Goal: Task Accomplishment & Management: Manage account settings

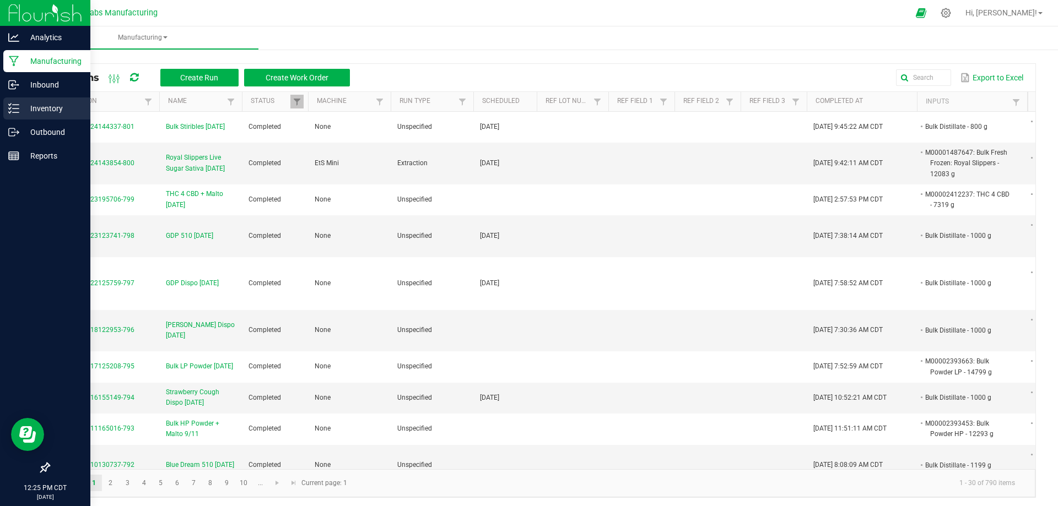
click at [21, 110] on p "Inventory" at bounding box center [52, 108] width 66 height 13
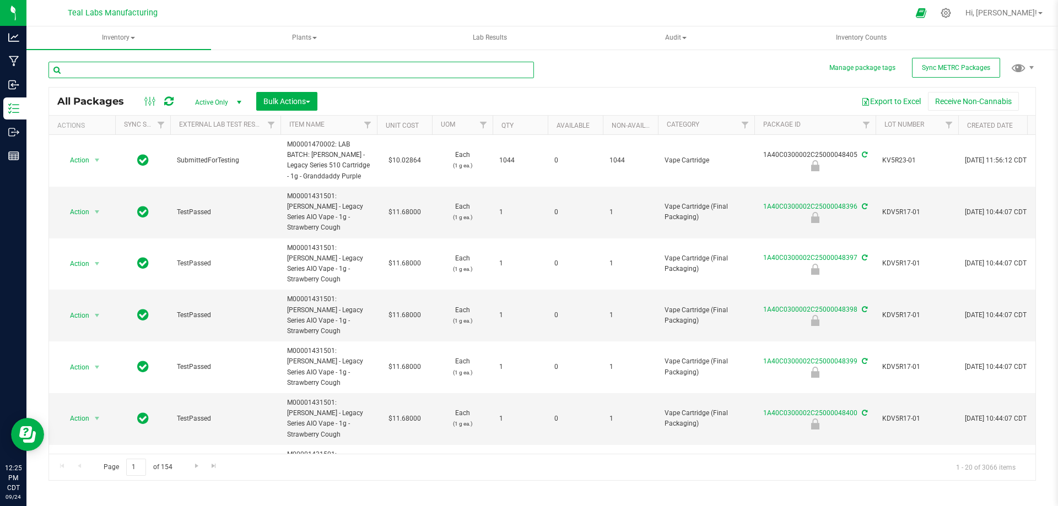
click at [279, 75] on input "text" at bounding box center [290, 70] width 485 height 17
type input "48288"
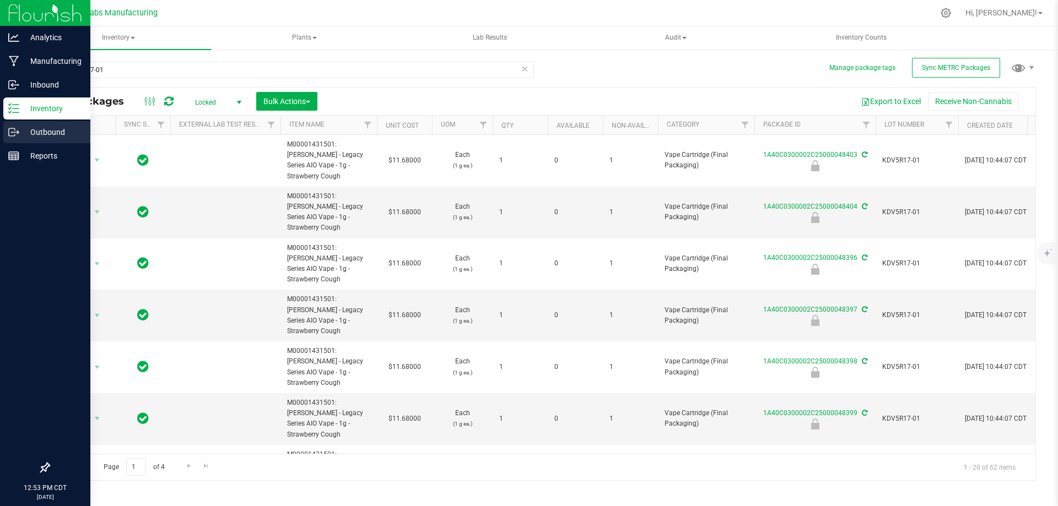
click at [26, 136] on p "Outbound" at bounding box center [52, 132] width 66 height 13
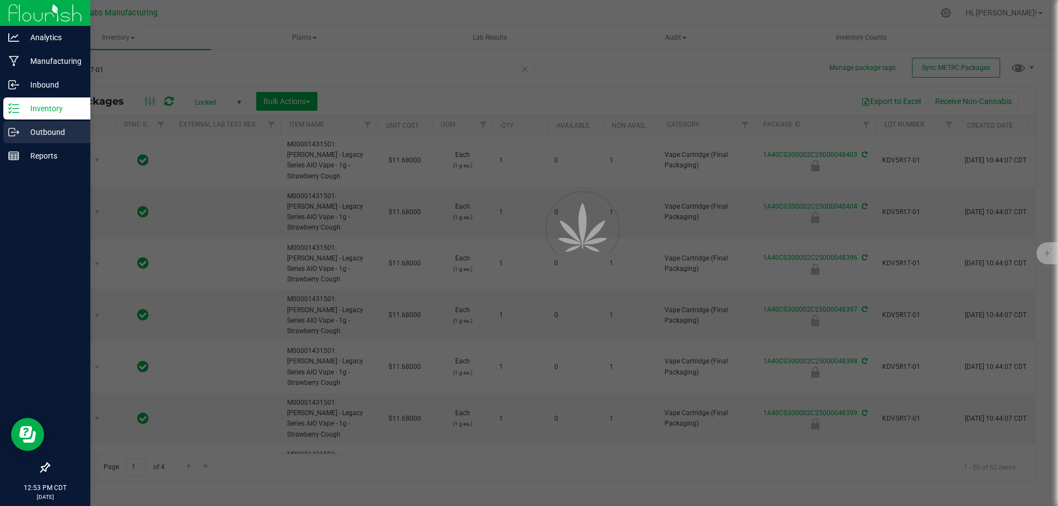
click at [16, 135] on icon at bounding box center [13, 132] width 11 height 11
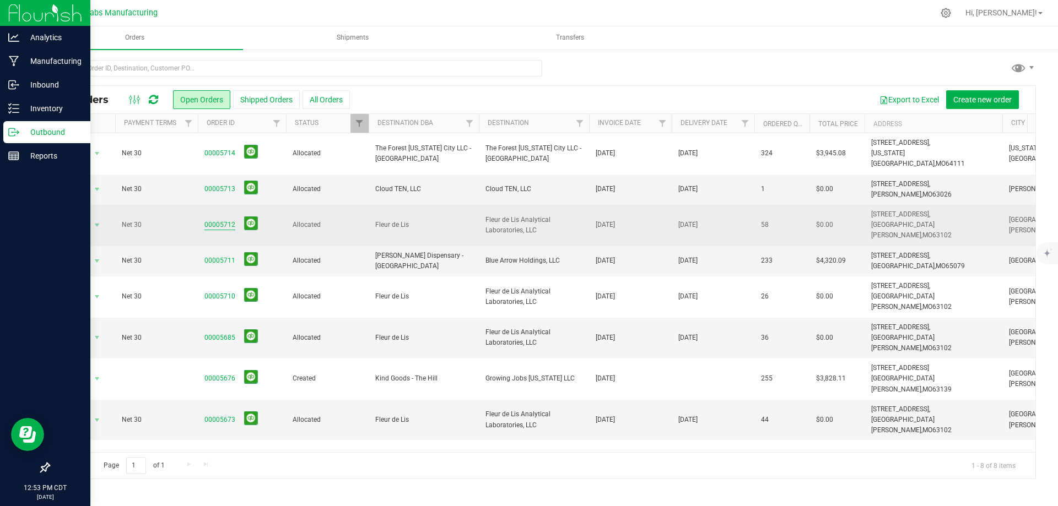
click at [219, 220] on link "00005712" at bounding box center [219, 225] width 31 height 10
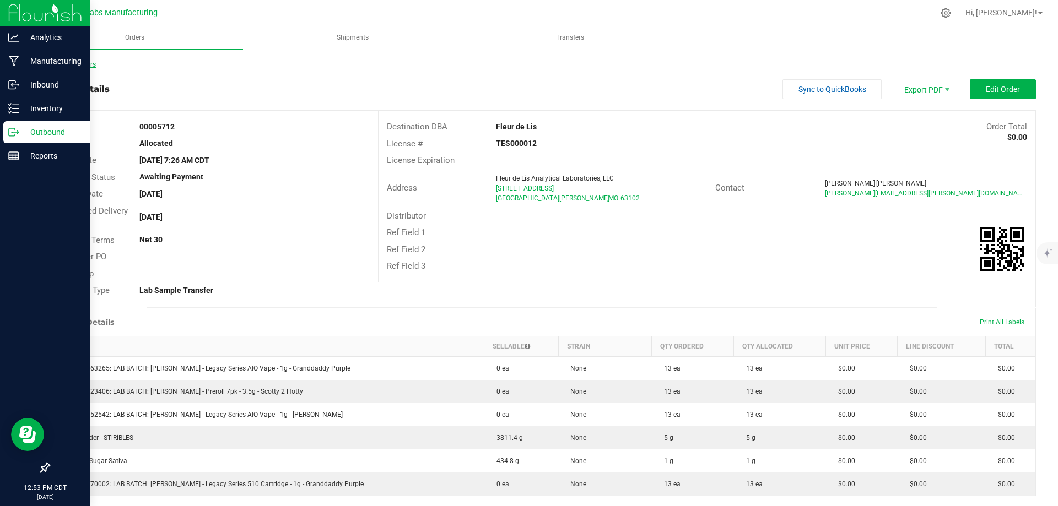
click at [77, 67] on link "Back to Orders" at bounding box center [71, 65] width 47 height 8
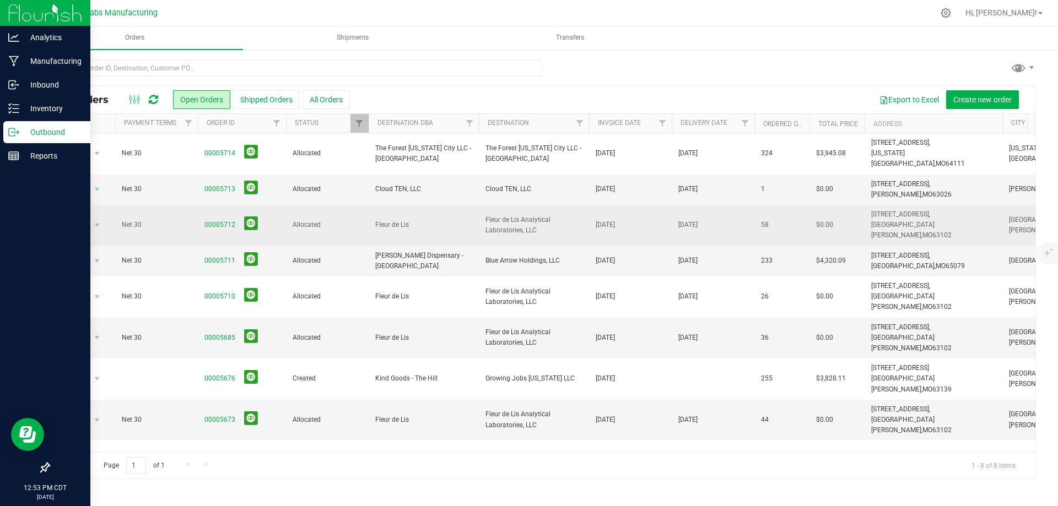
click at [493, 216] on span "Fleur de Lis Analytical Laboratories, LLC" at bounding box center [533, 225] width 97 height 21
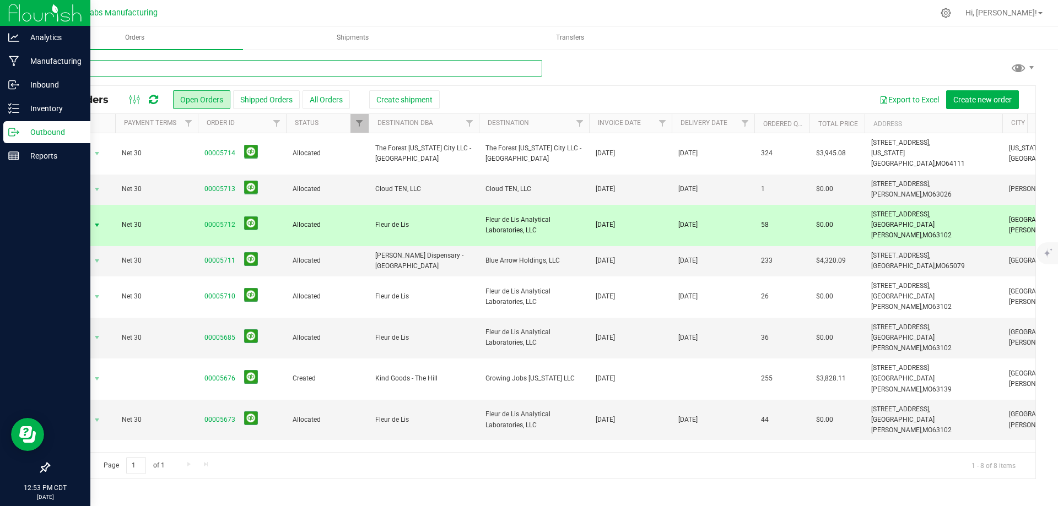
click at [396, 76] on input "text" at bounding box center [295, 68] width 494 height 17
click at [406, 98] on span "Create shipment" at bounding box center [404, 99] width 56 height 9
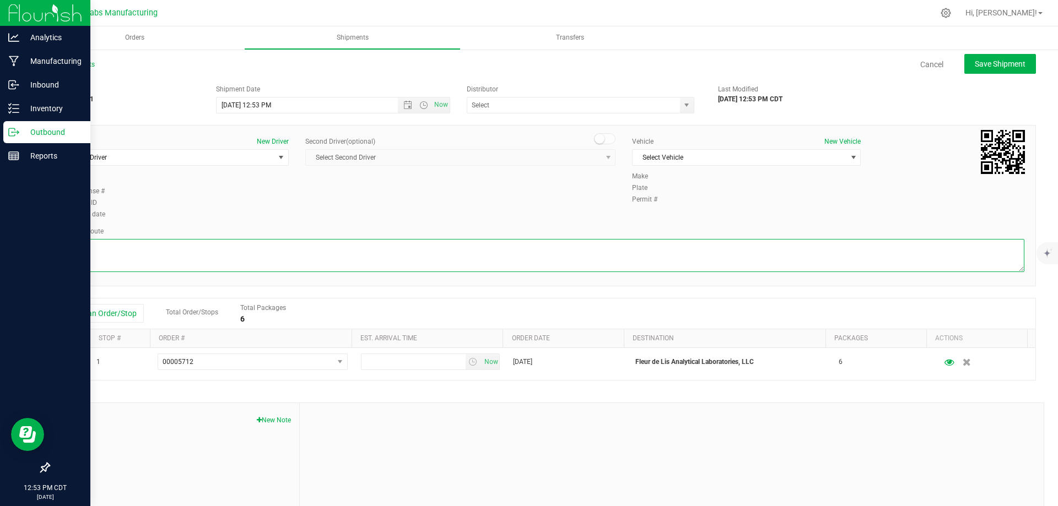
click at [282, 261] on textarea at bounding box center [542, 255] width 964 height 33
paste textarea "Head southeast on Salt River Rd 0.8 mi Turn right onto State Hwy C/Olde Towne C…"
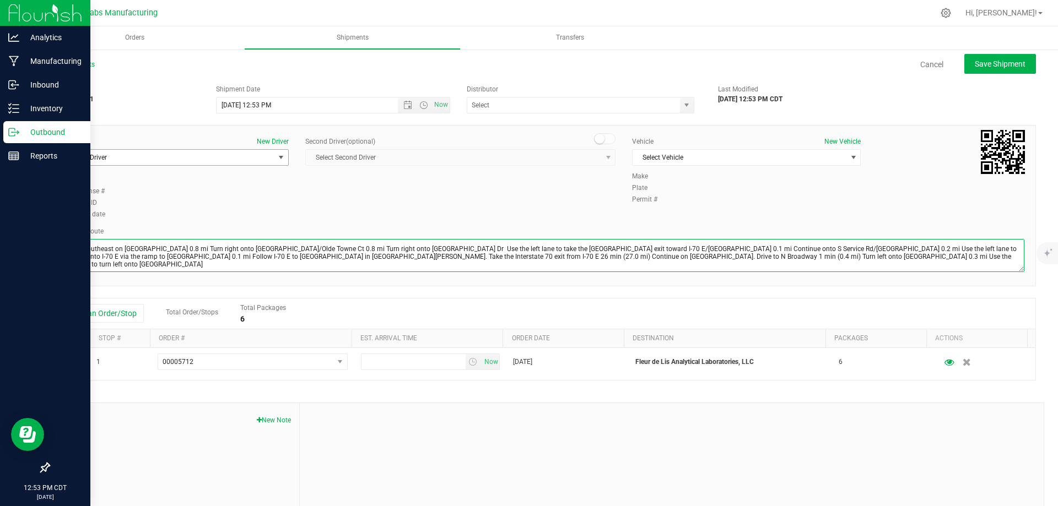
type textarea "Head southeast on Salt River Rd 0.8 mi Turn right onto State Hwy C/Olde Towne C…"
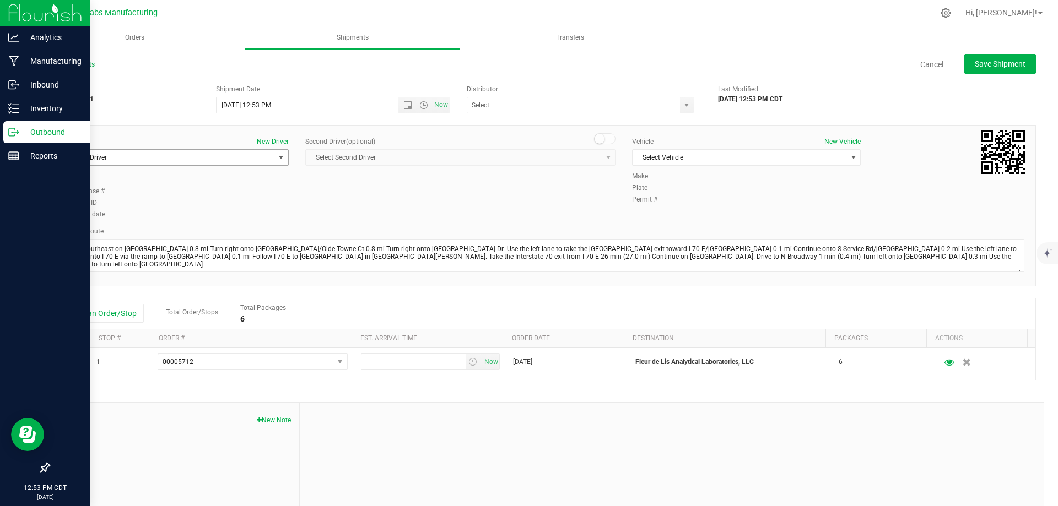
click at [199, 157] on span "Select Driver" at bounding box center [168, 157] width 214 height 15
click at [125, 208] on li "Drake Scott" at bounding box center [173, 204] width 225 height 17
type input "drake"
click at [707, 156] on span "Select Vehicle" at bounding box center [740, 157] width 214 height 15
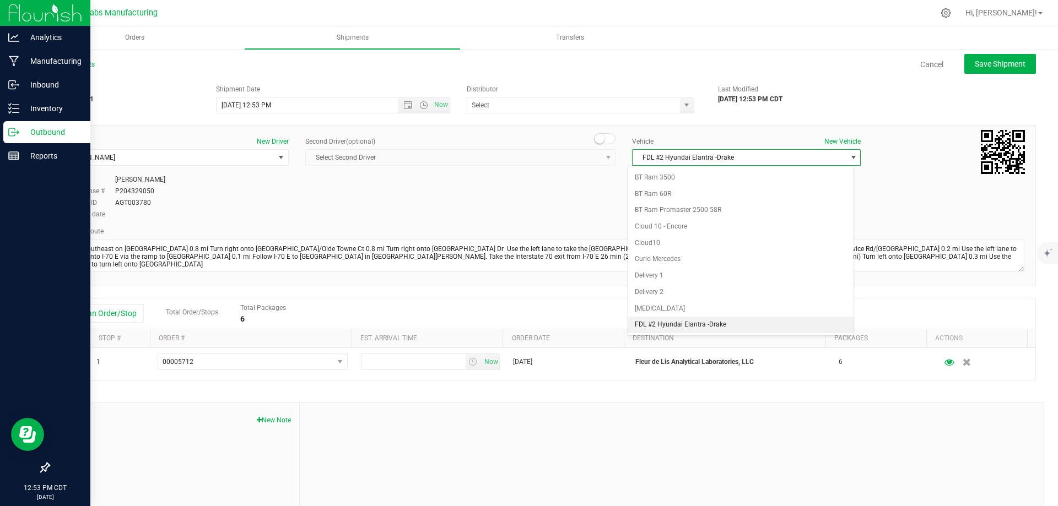
scroll to position [343, 0]
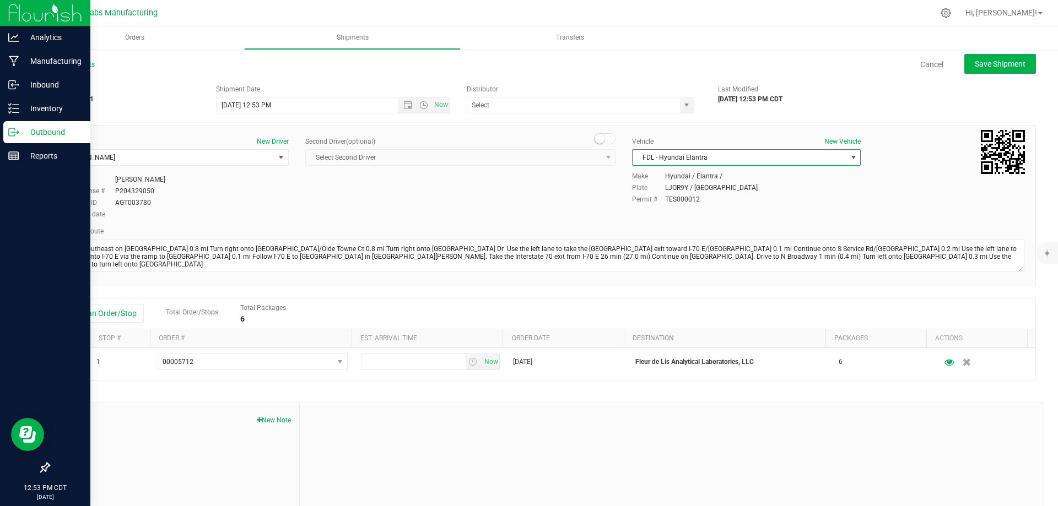
click at [534, 195] on div "Driver New Driver Drake Scott Select Driver Drake Scott Driver Drake Scott Driv…" at bounding box center [542, 179] width 981 height 84
click at [423, 104] on span "Open the time view" at bounding box center [423, 105] width 9 height 9
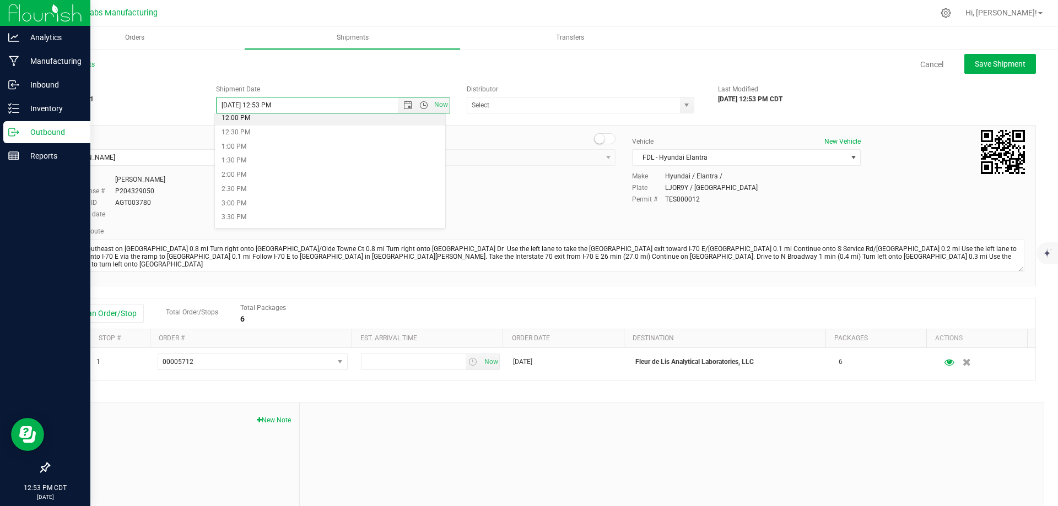
scroll to position [331, 0]
click at [242, 161] on li "1:00 PM" at bounding box center [330, 161] width 230 height 14
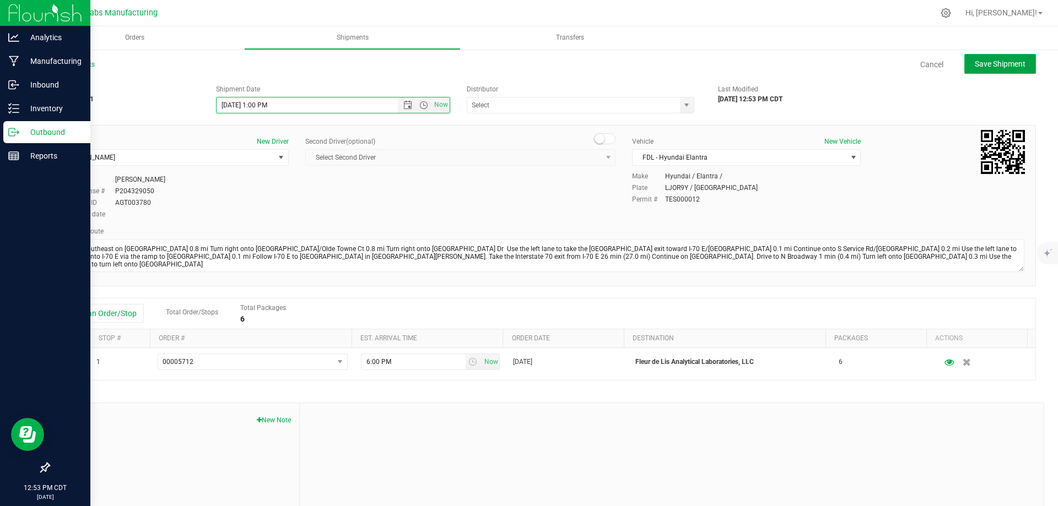
click at [976, 64] on span "Save Shipment" at bounding box center [1000, 64] width 51 height 9
type input "9/24/2025 6:00 PM"
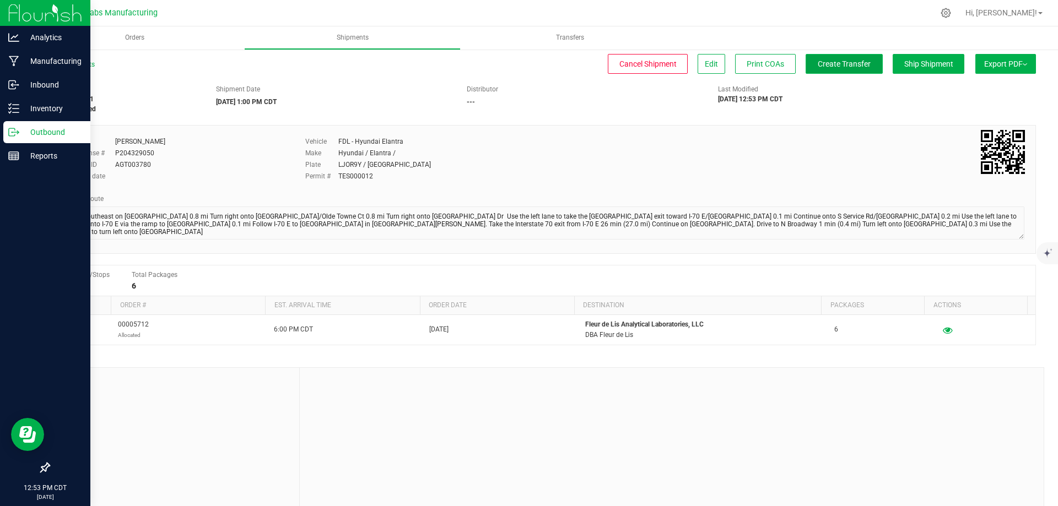
click at [825, 57] on button "Create Transfer" at bounding box center [844, 64] width 77 height 20
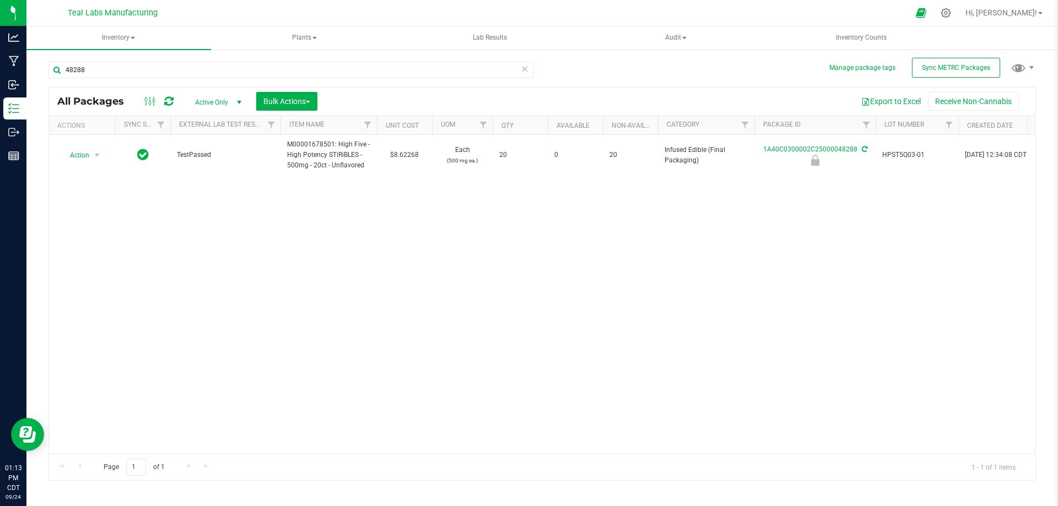
click at [522, 70] on icon at bounding box center [525, 68] width 8 height 13
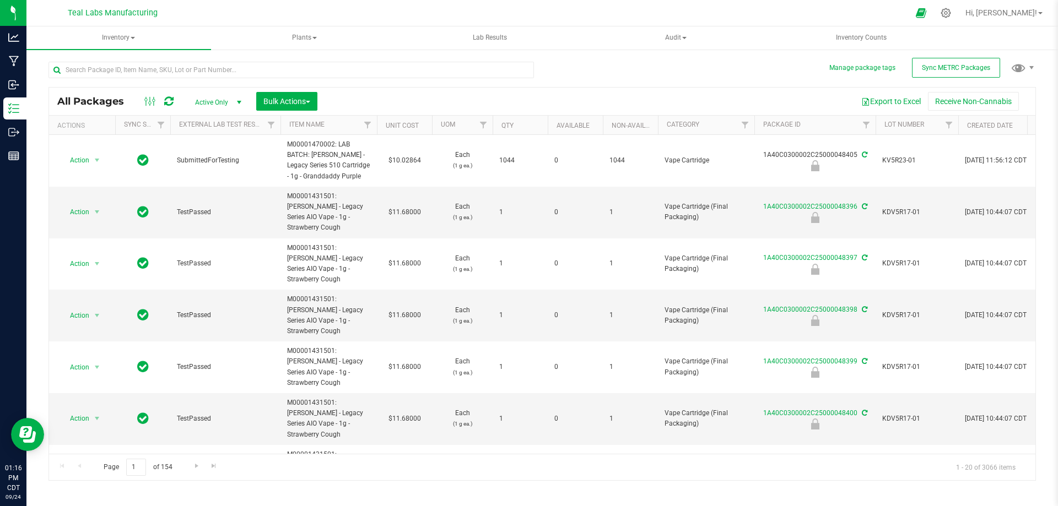
click at [621, 102] on div "Export to Excel Receive Non-Cannabis" at bounding box center [676, 101] width 701 height 19
click at [669, 95] on div "Export to Excel Receive Non-Cannabis" at bounding box center [676, 101] width 701 height 19
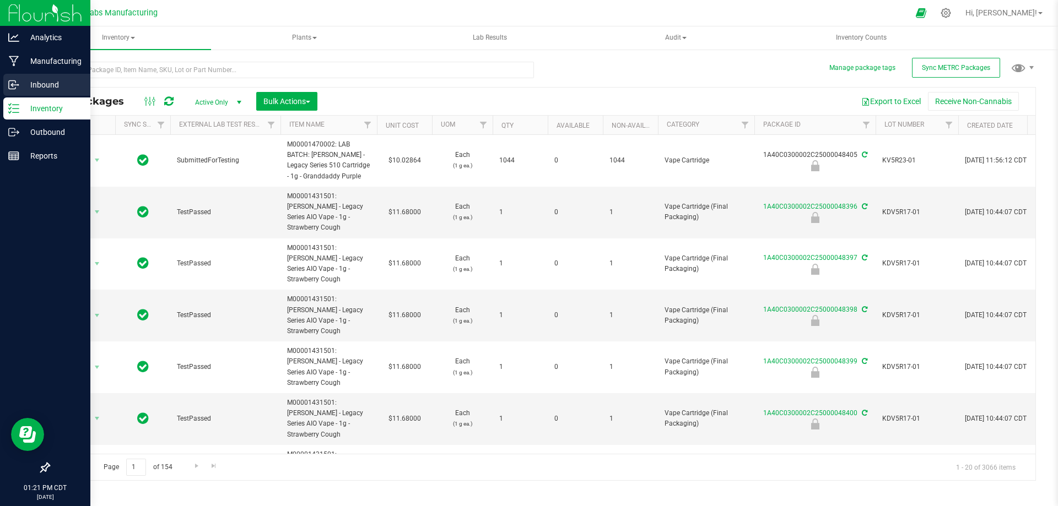
click at [36, 80] on p "Inbound" at bounding box center [52, 84] width 66 height 13
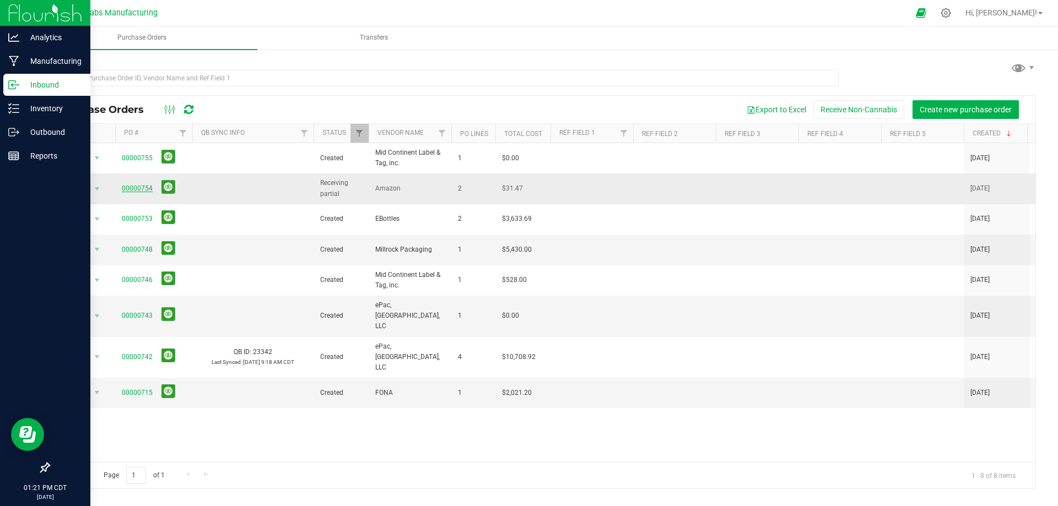
click at [127, 186] on link "00000754" at bounding box center [137, 189] width 31 height 8
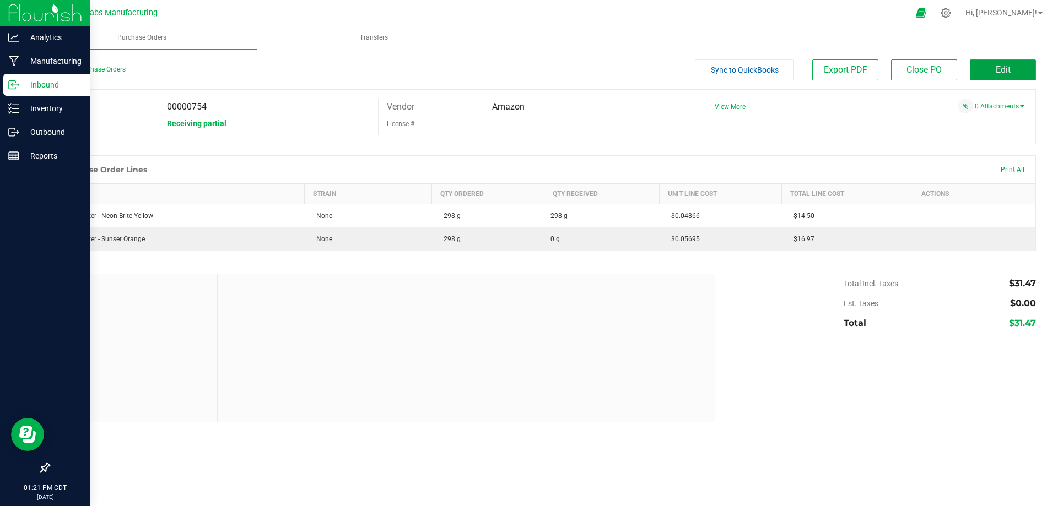
click at [1024, 64] on button "Edit" at bounding box center [1003, 70] width 66 height 21
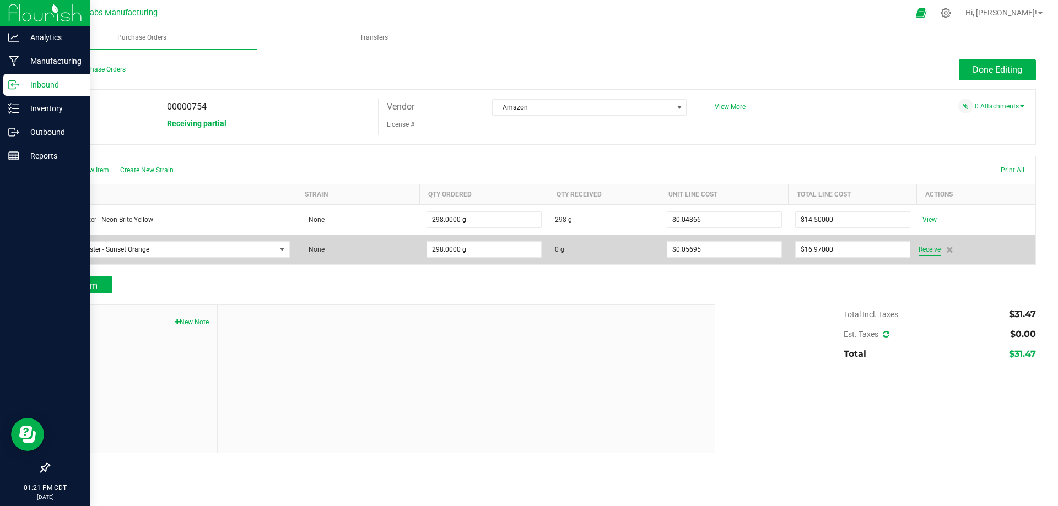
click at [932, 248] on span "Receive" at bounding box center [930, 249] width 22 height 13
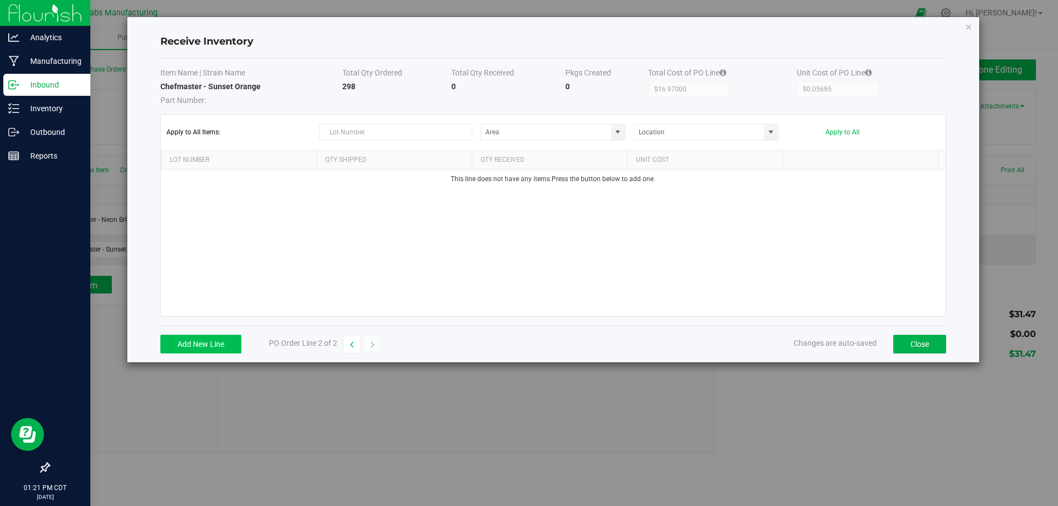
type input "Shipping and Receiving"
click at [206, 341] on div "Add New Line PO Order Line 2 of 2 Changes are auto-saved Close" at bounding box center [553, 344] width 786 height 37
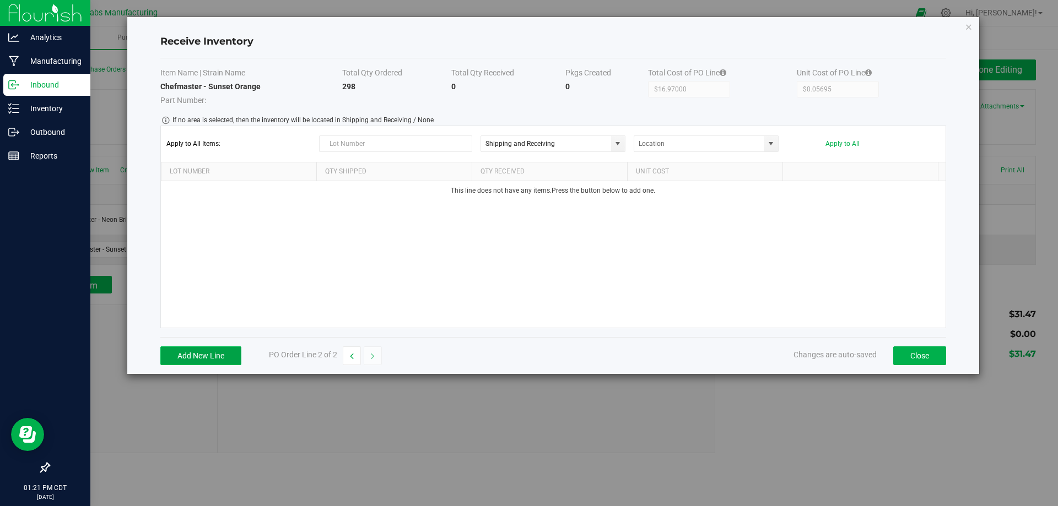
click at [201, 357] on button "Add New Line" at bounding box center [200, 356] width 81 height 19
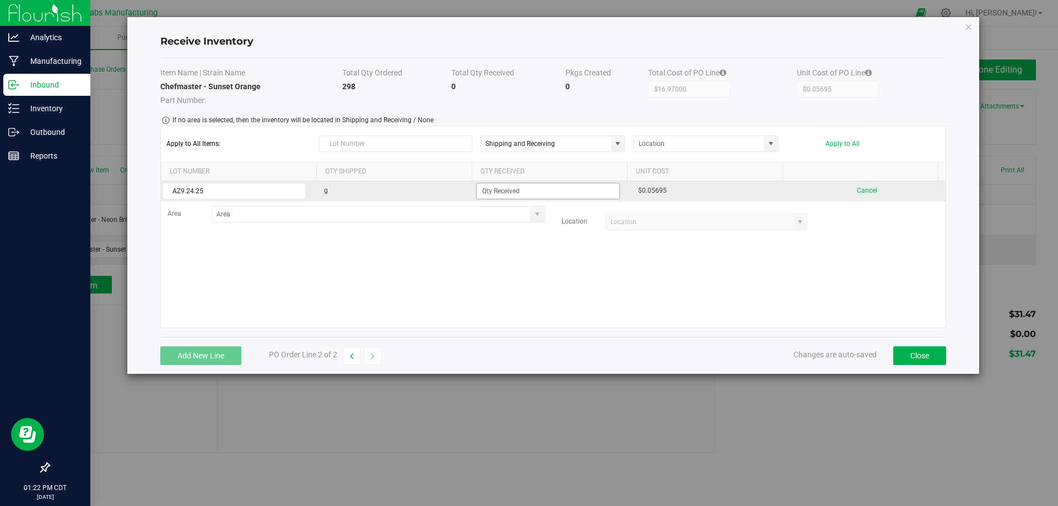
type input "AZ9.24.25"
click at [504, 192] on input at bounding box center [548, 190] width 143 height 15
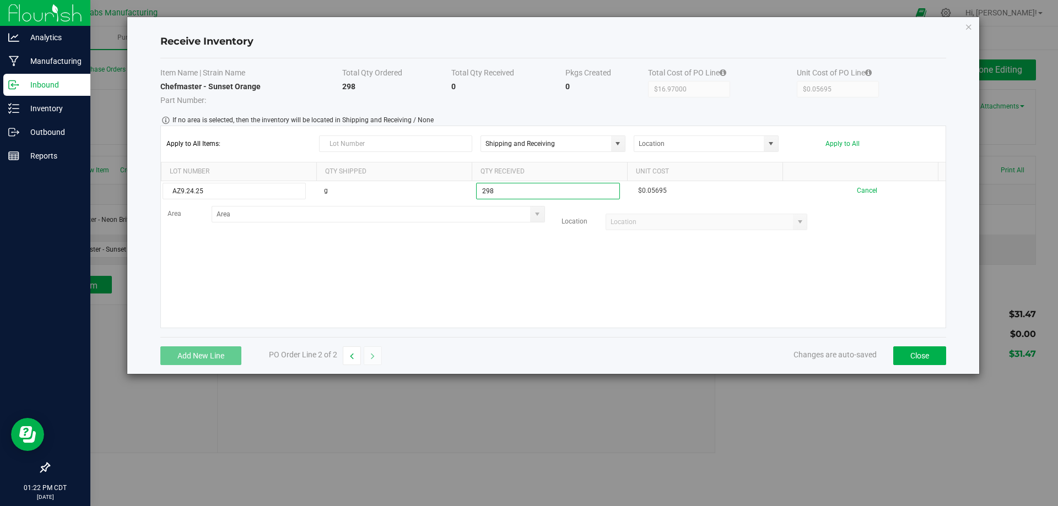
type input "298.0000 g"
click at [548, 272] on kendo-grid-list "AZ9.24.25 g 298.0000 g $0.05695 Cancel Area Location" at bounding box center [553, 254] width 785 height 147
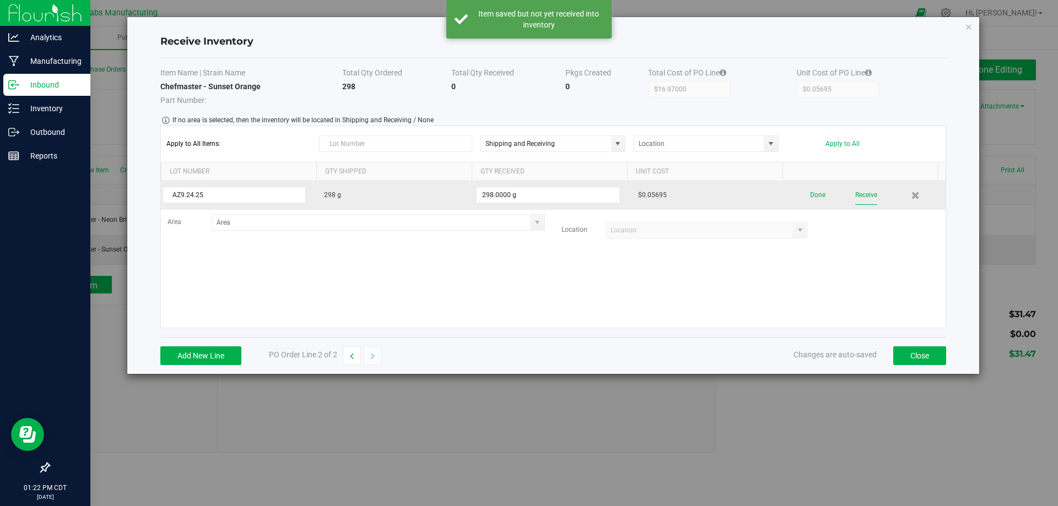
click at [856, 197] on button "Receive" at bounding box center [866, 195] width 22 height 19
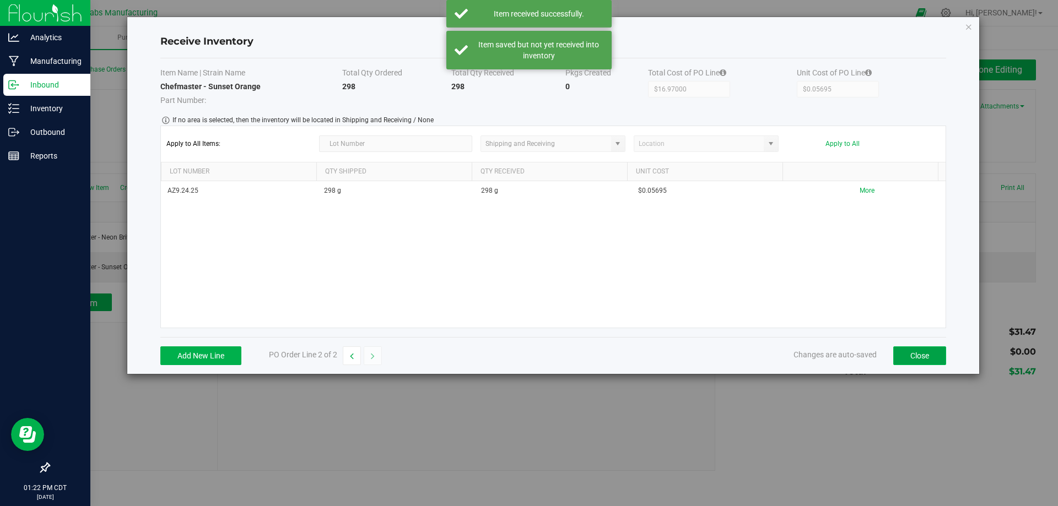
click at [919, 359] on button "Close" at bounding box center [919, 356] width 53 height 19
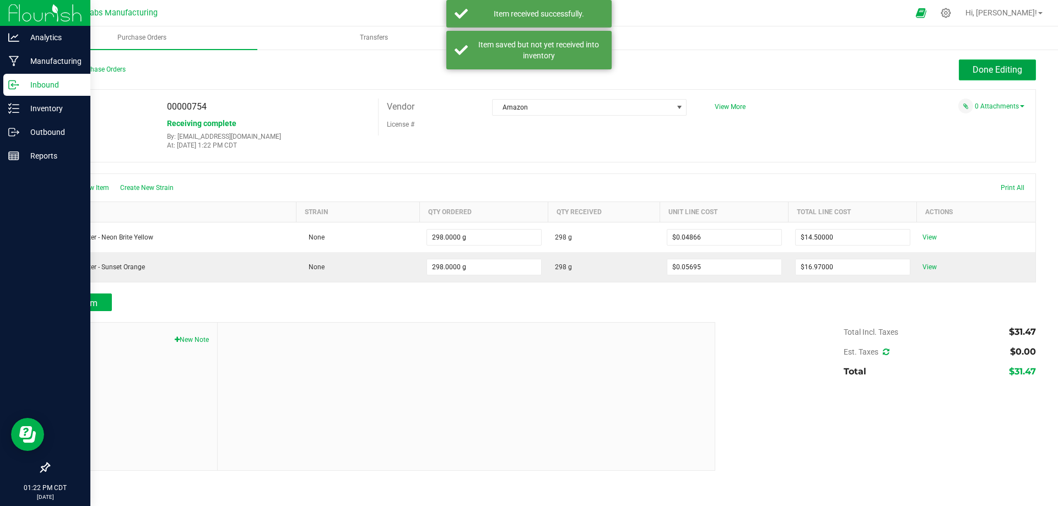
click at [996, 71] on span "Done Editing" at bounding box center [998, 69] width 50 height 10
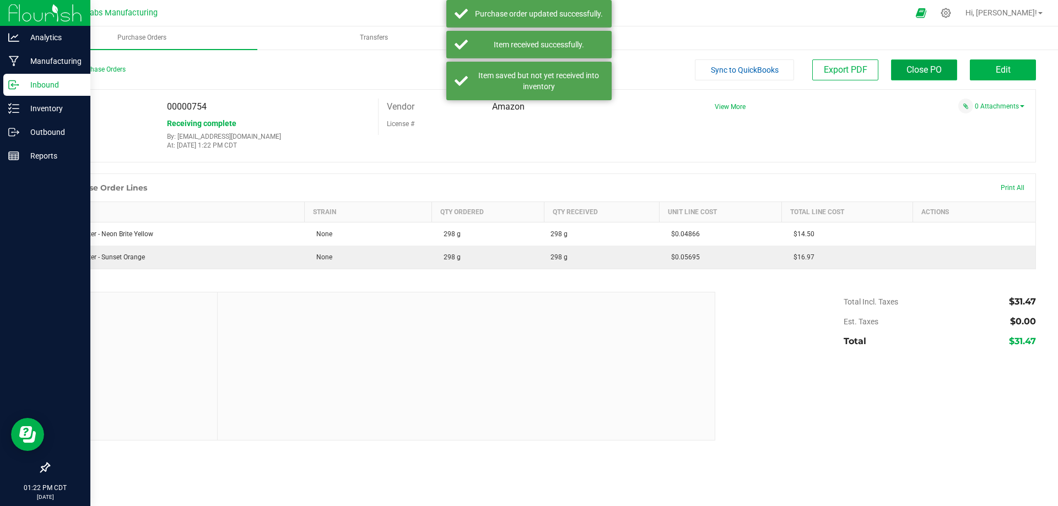
click at [921, 71] on span "Close PO" at bounding box center [923, 69] width 35 height 10
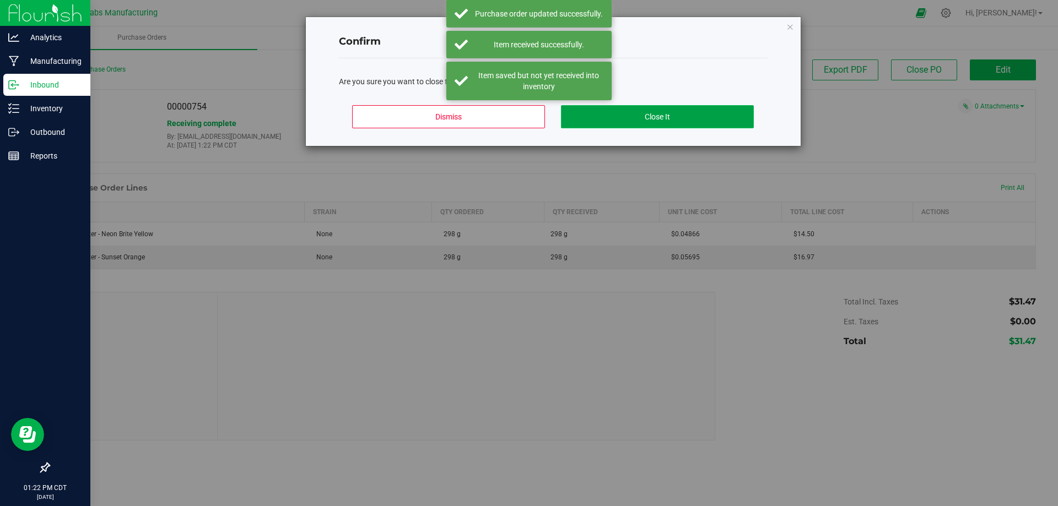
click at [652, 123] on button "Close It" at bounding box center [657, 116] width 193 height 23
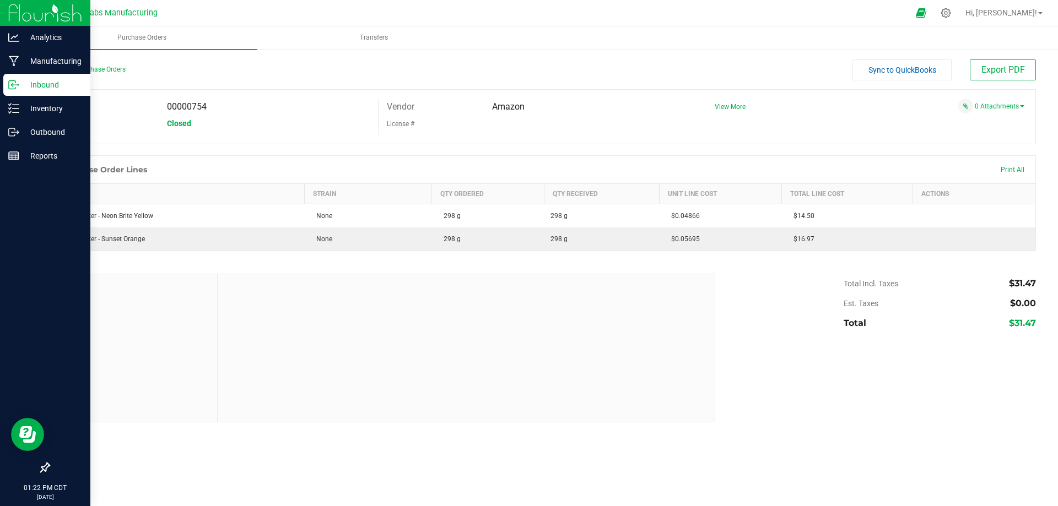
click at [51, 83] on p "Inbound" at bounding box center [52, 84] width 66 height 13
